Goal: Task Accomplishment & Management: Use online tool/utility

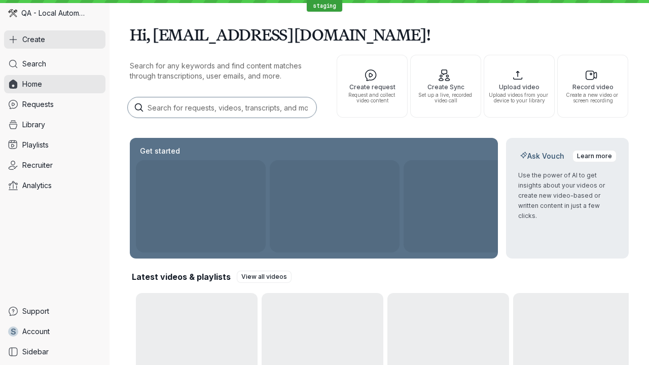
click at [55, 40] on button "Create" at bounding box center [54, 39] width 101 height 18
